Goal: Information Seeking & Learning: Learn about a topic

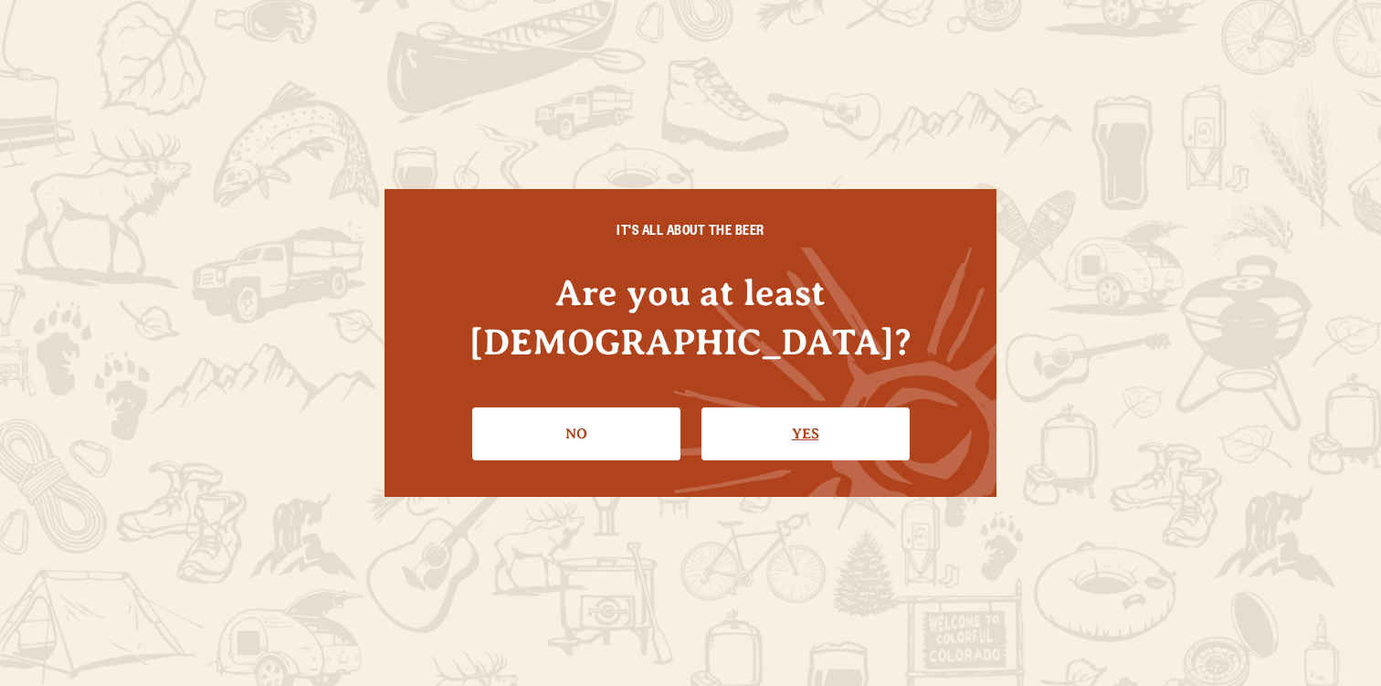
click at [770, 414] on link "Yes" at bounding box center [805, 433] width 208 height 53
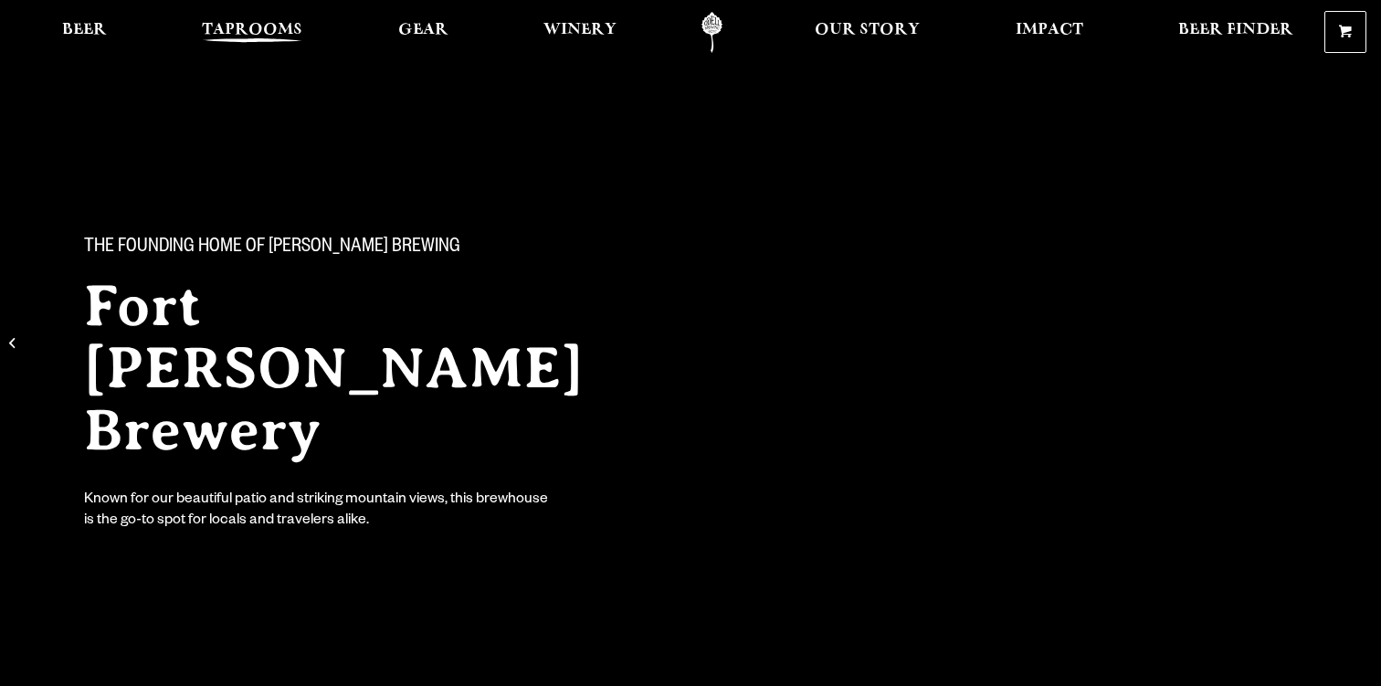
click at [269, 26] on span "Taprooms" at bounding box center [252, 30] width 100 height 15
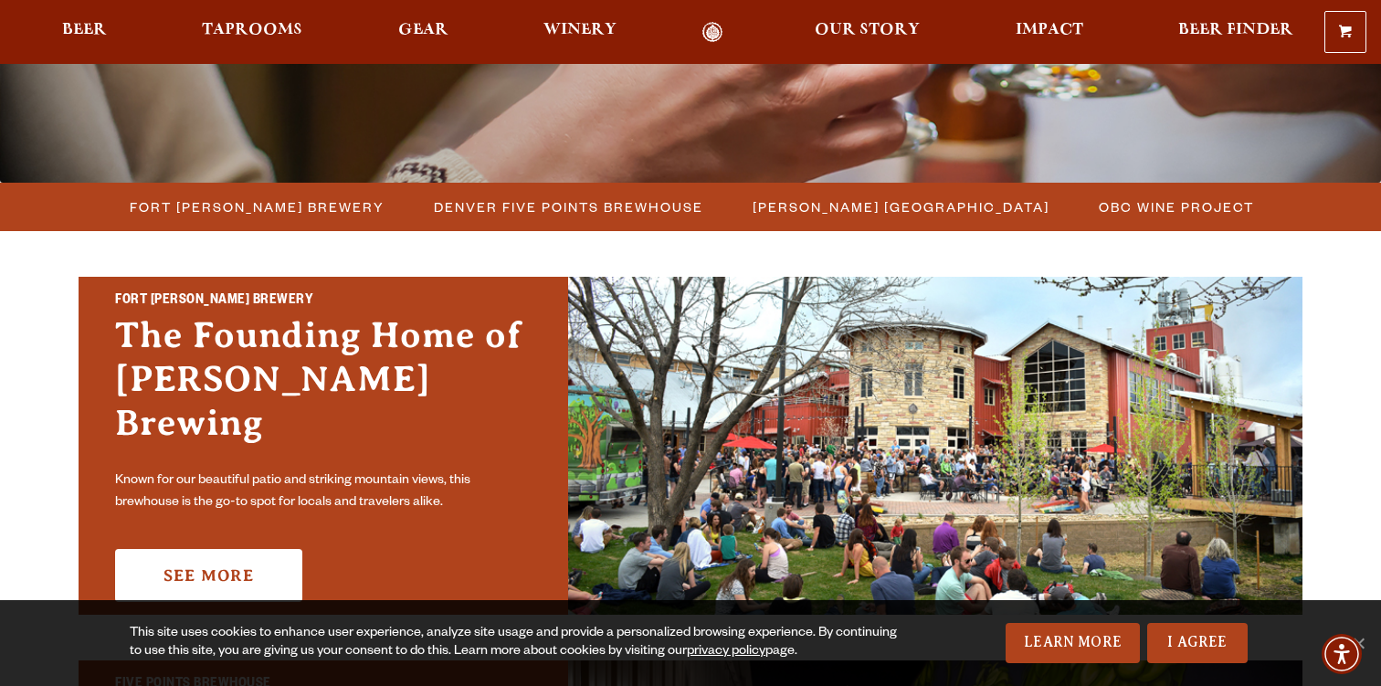
scroll to position [413, 0]
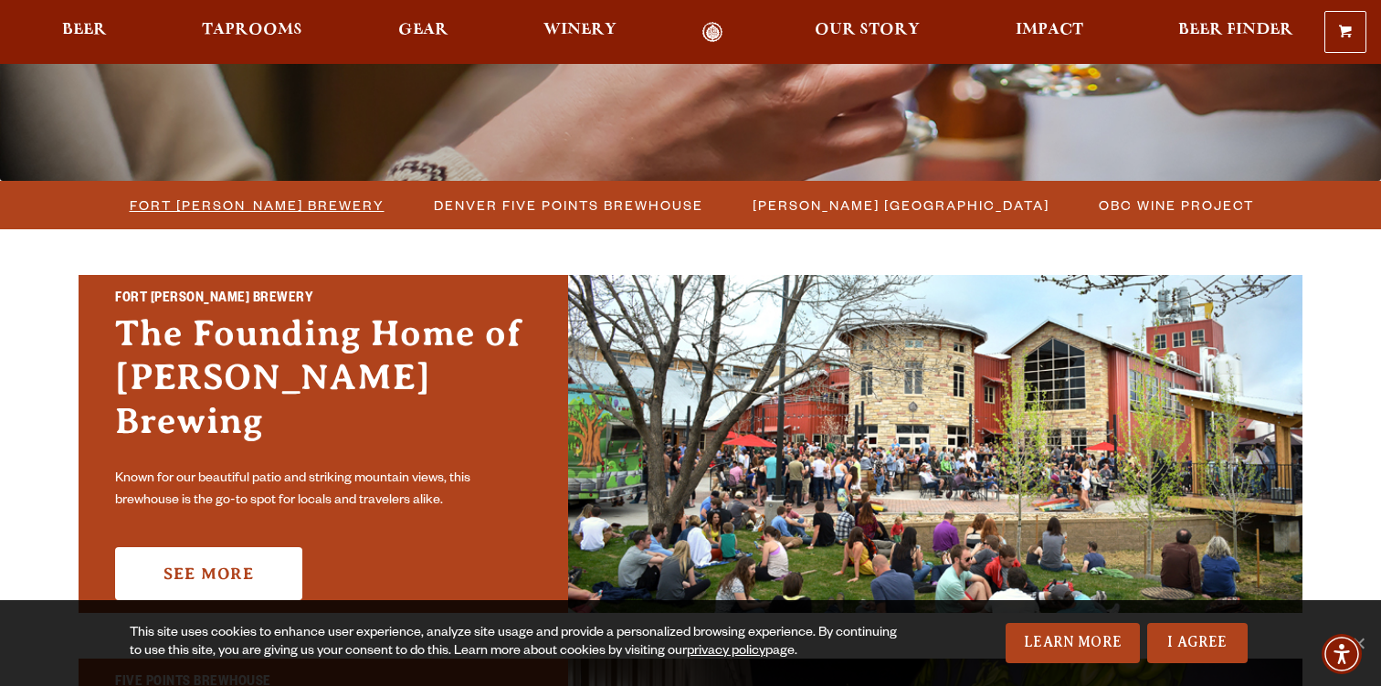
click at [329, 201] on span "Fort [PERSON_NAME] Brewery" at bounding box center [257, 205] width 255 height 26
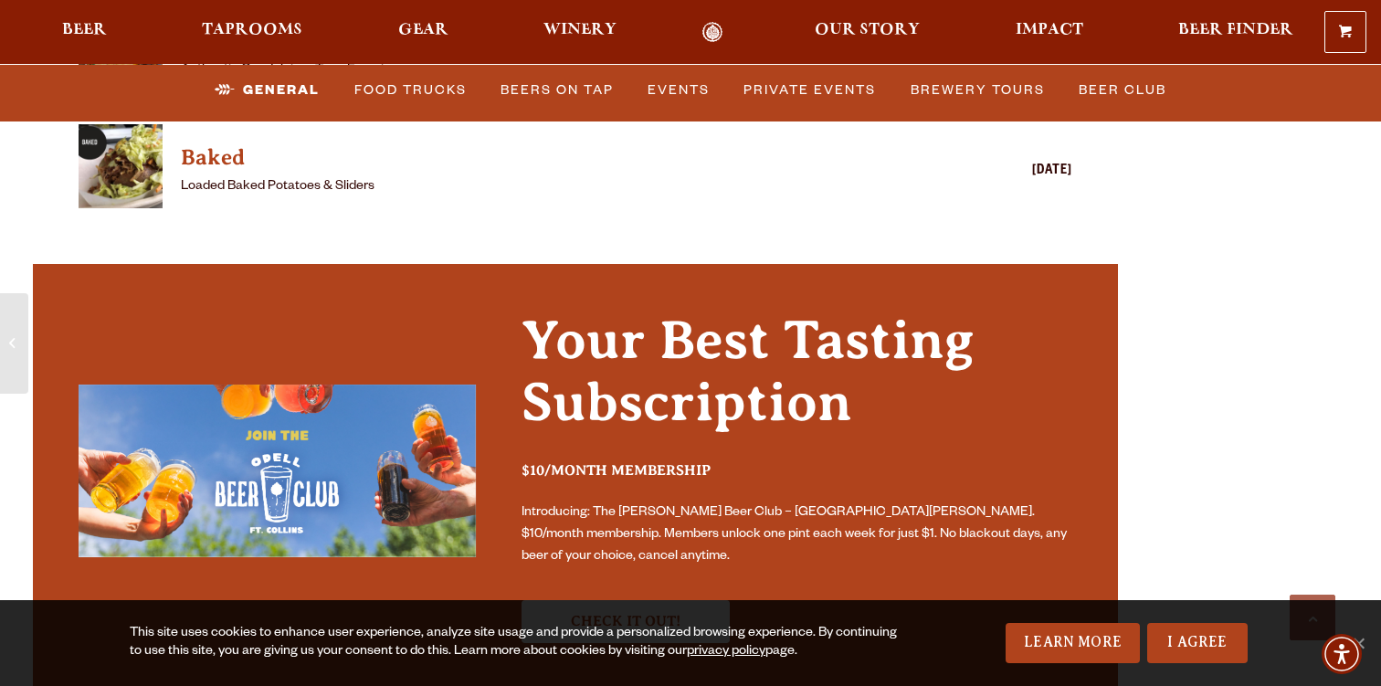
scroll to position [5442, 0]
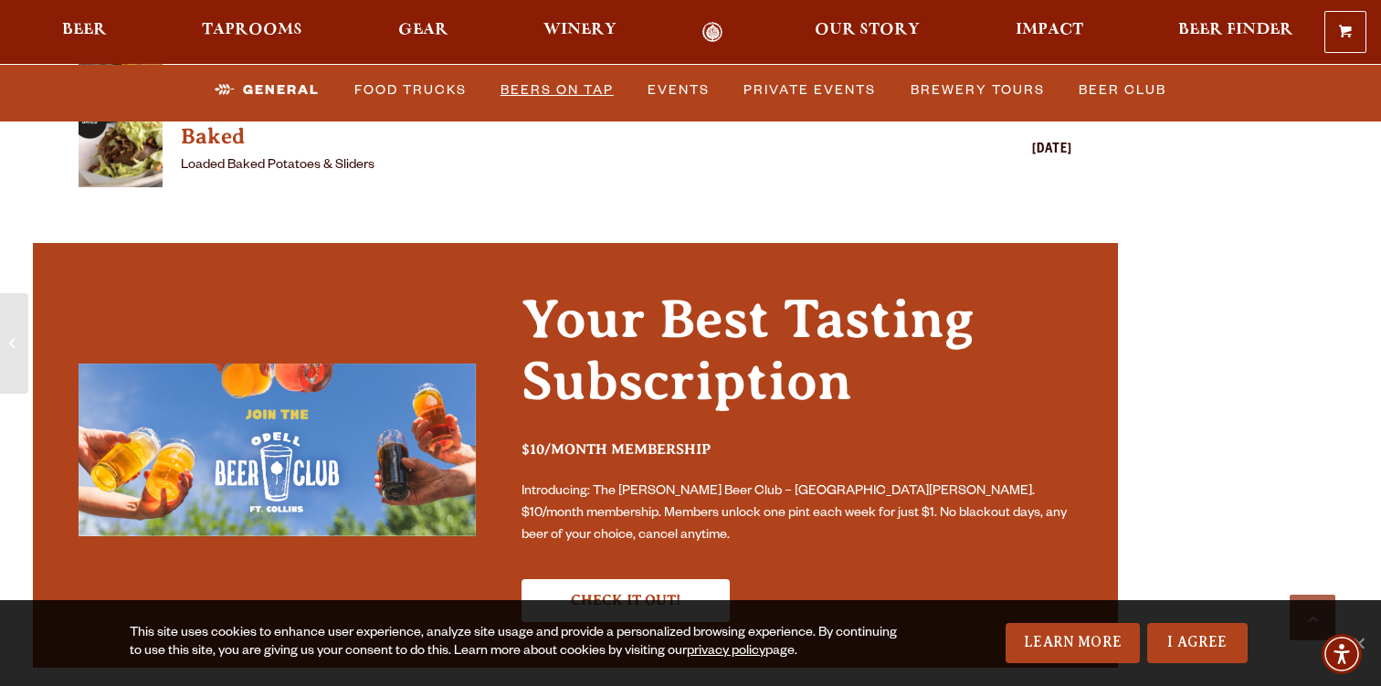
click at [544, 86] on link "Beers on Tap" at bounding box center [557, 89] width 128 height 42
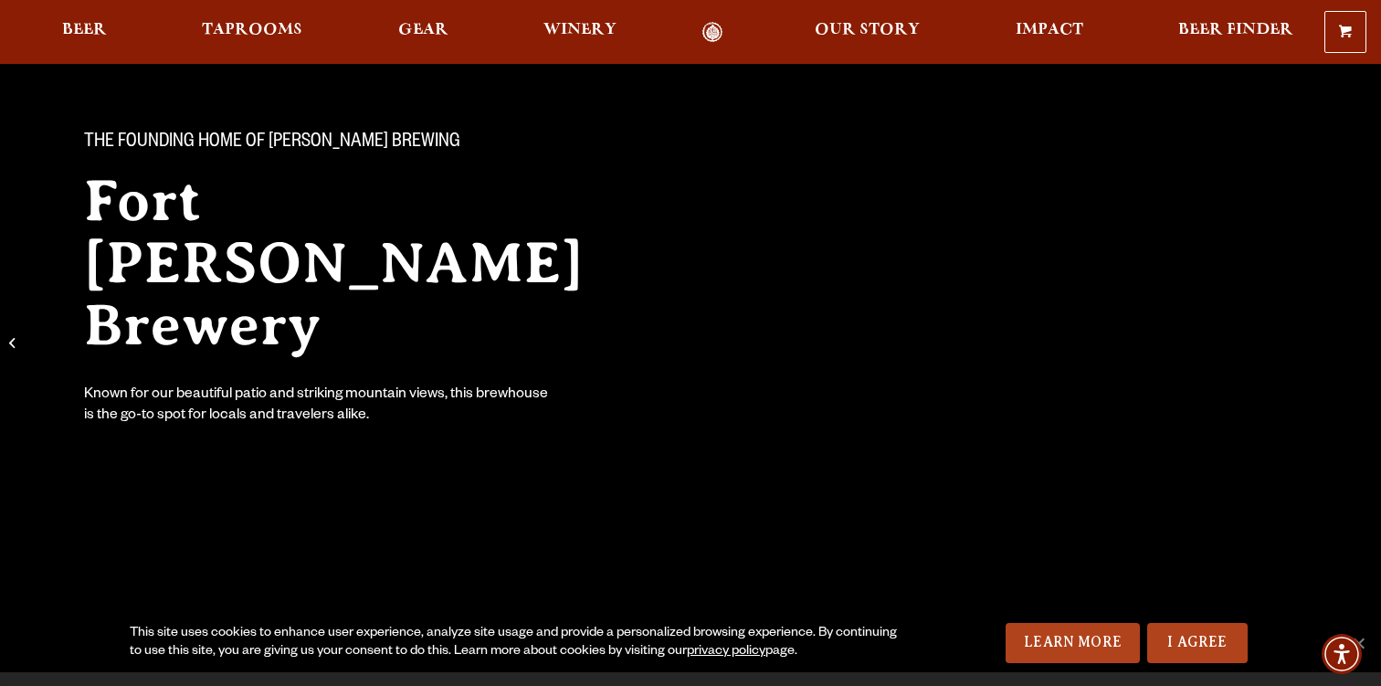
scroll to position [0, 0]
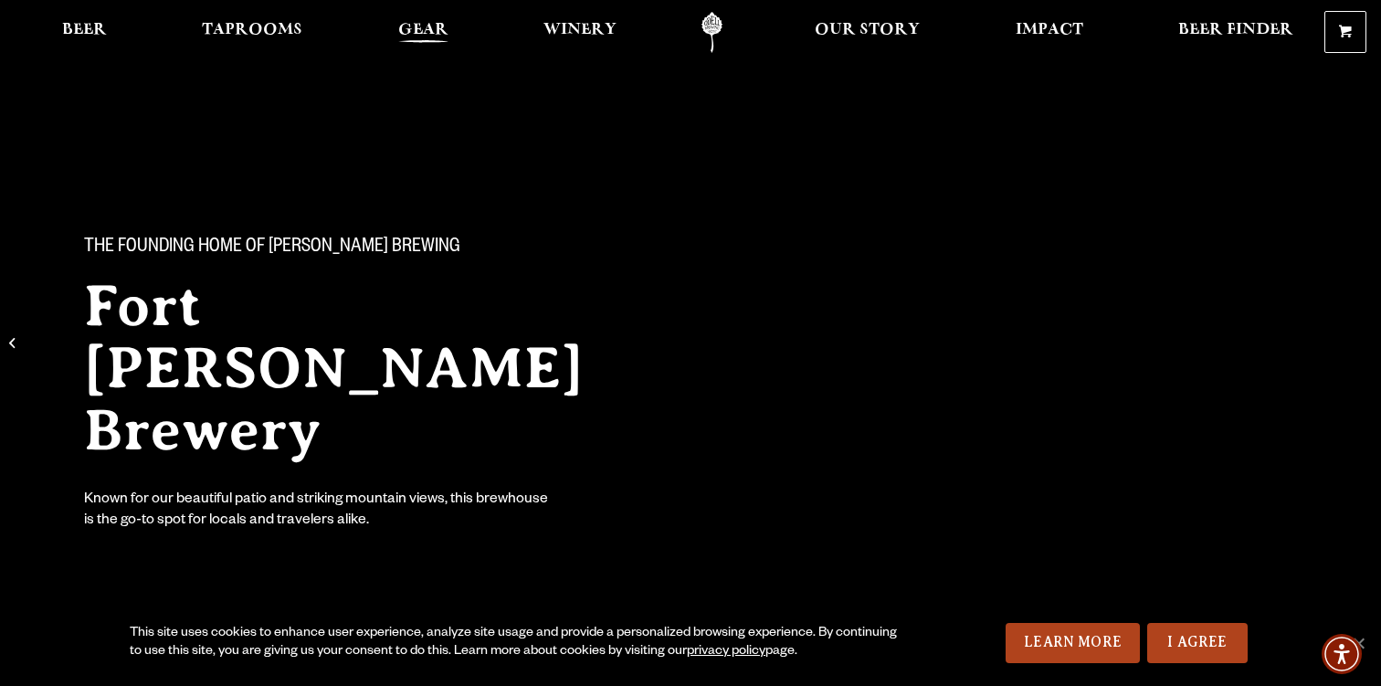
click at [423, 30] on span "Gear" at bounding box center [423, 30] width 50 height 15
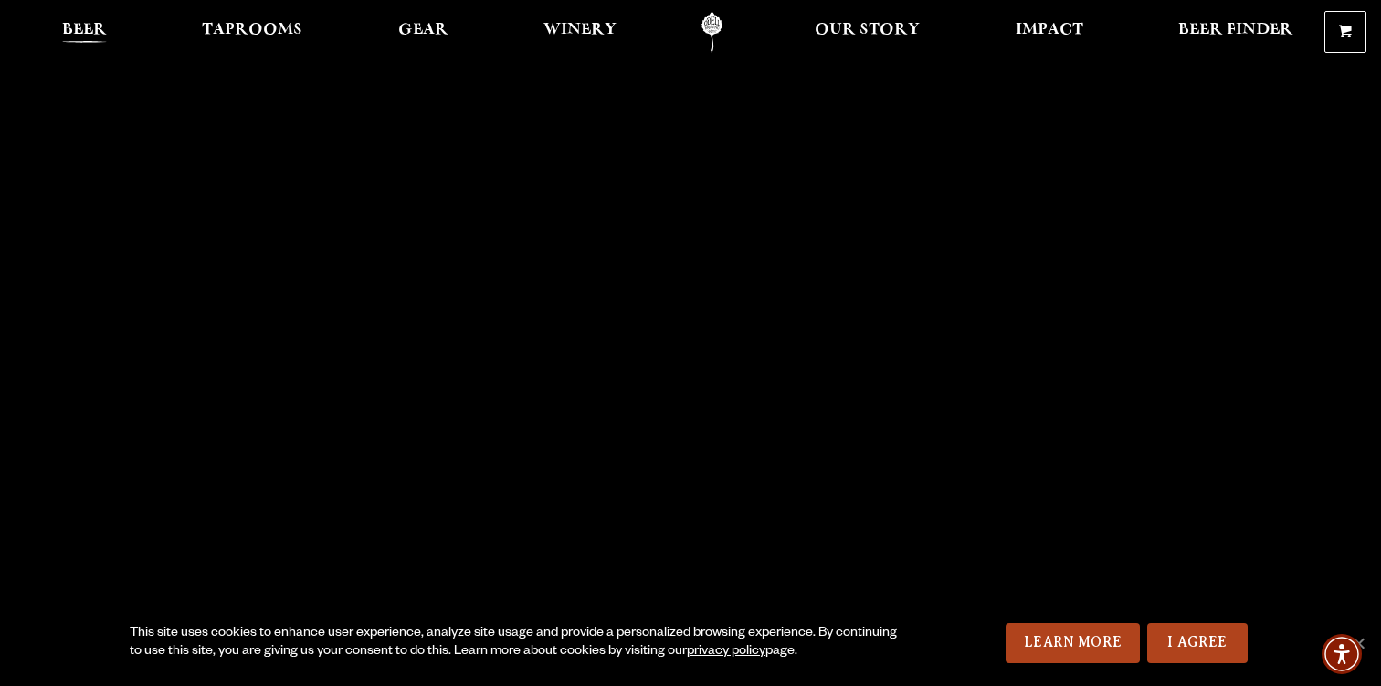
click at [91, 28] on span "Beer" at bounding box center [84, 30] width 45 height 15
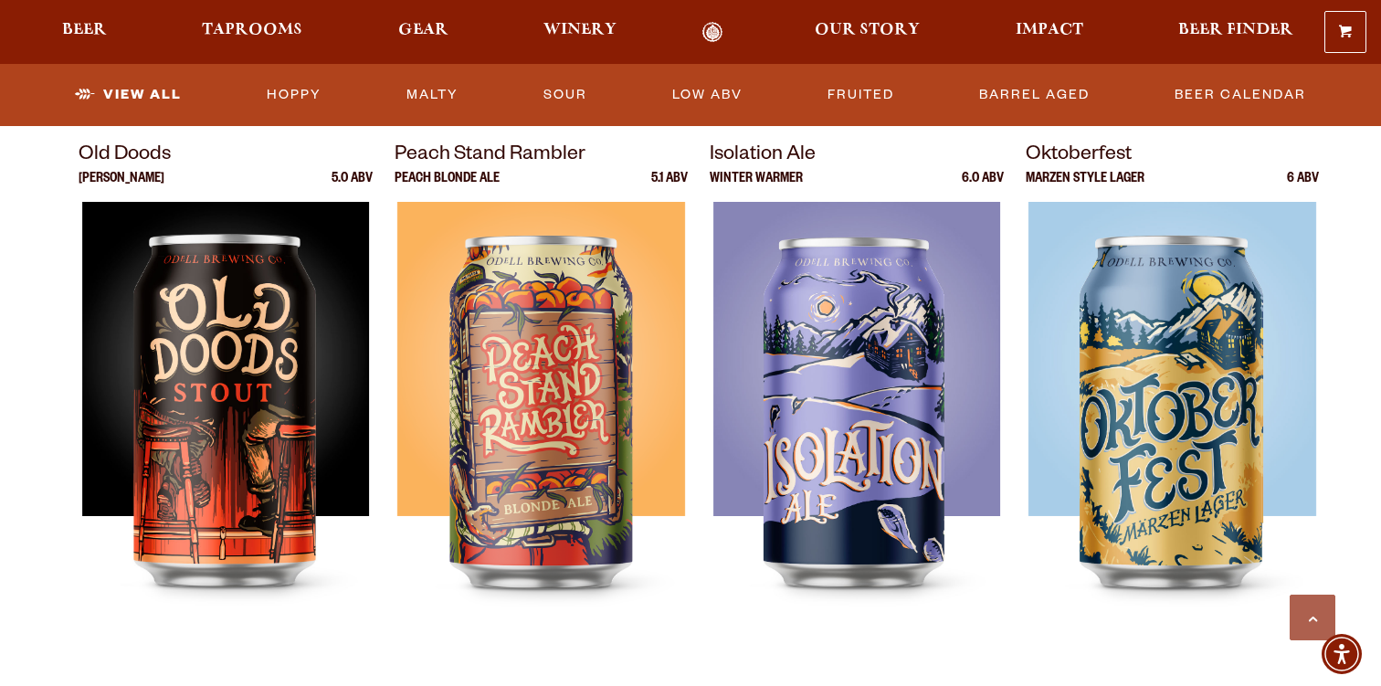
scroll to position [2595, 0]
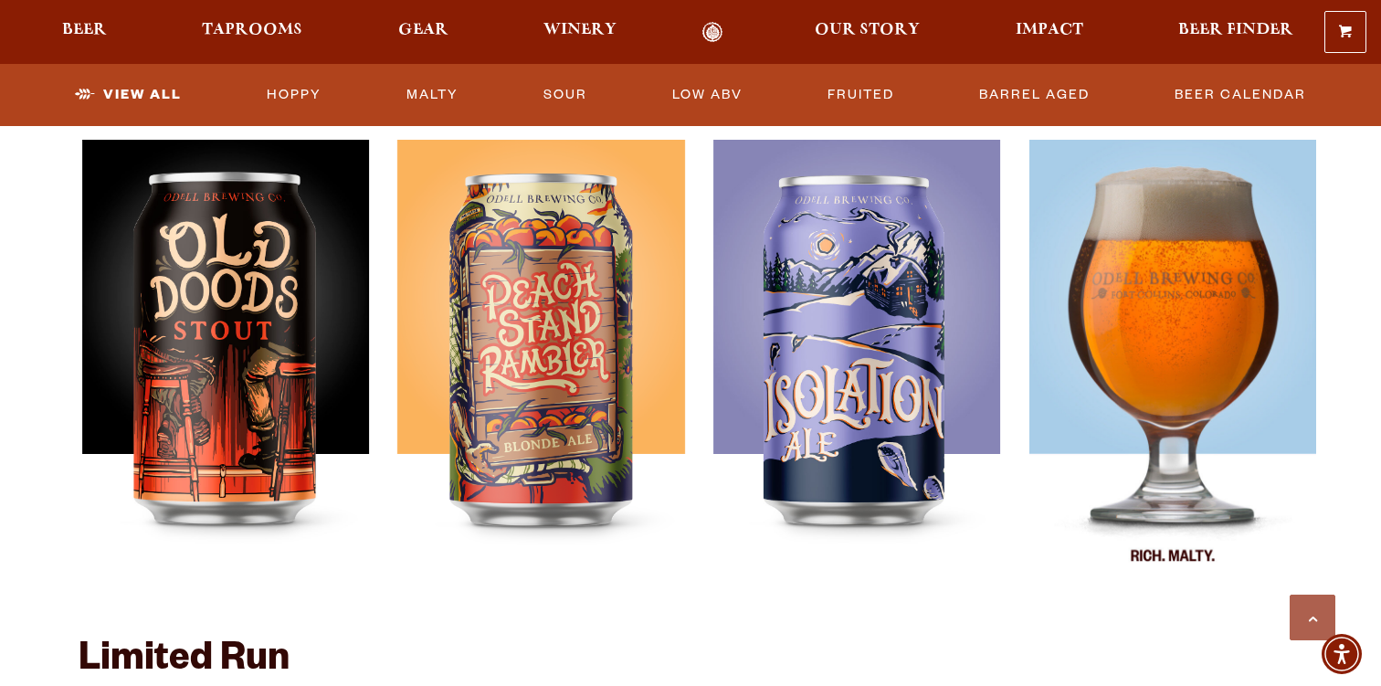
click at [1165, 409] on img at bounding box center [1172, 368] width 288 height 457
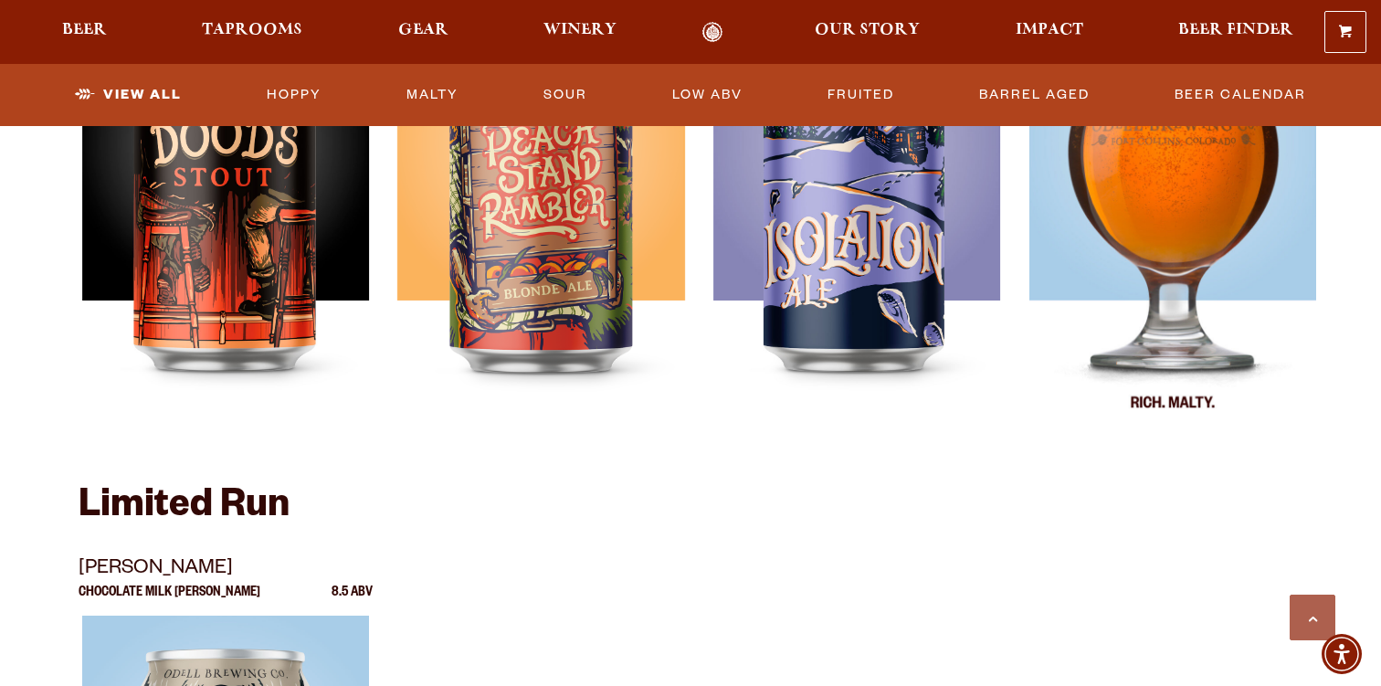
scroll to position [2828, 0]
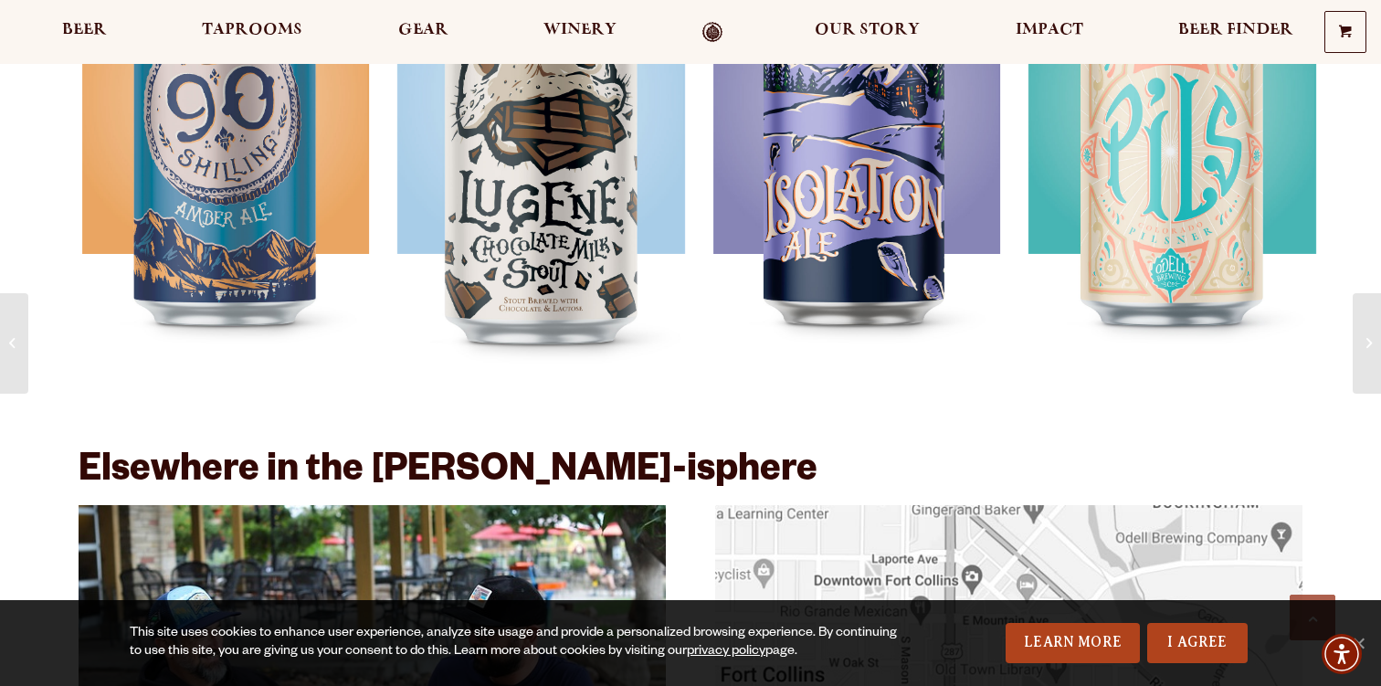
scroll to position [2249, 0]
